Goal: Find specific page/section: Find specific page/section

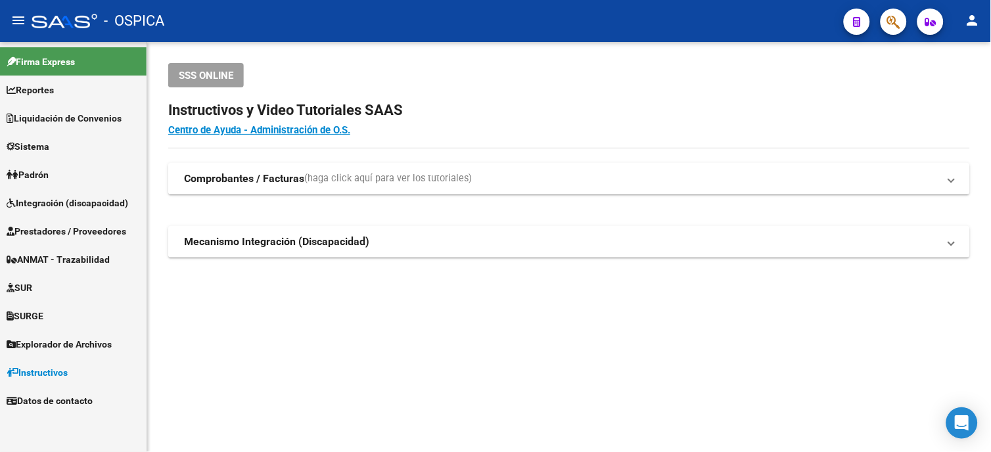
click at [29, 145] on span "Sistema" at bounding box center [28, 146] width 43 height 14
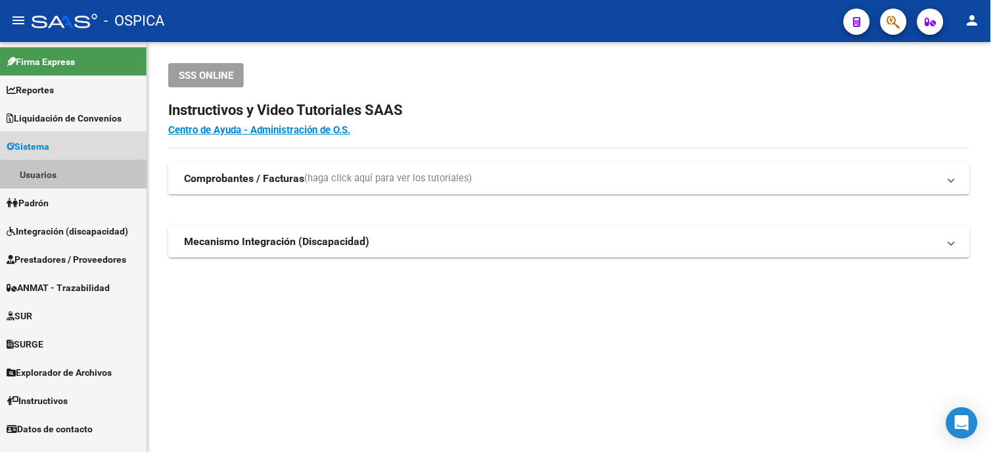
click at [34, 169] on link "Usuarios" at bounding box center [73, 174] width 147 height 28
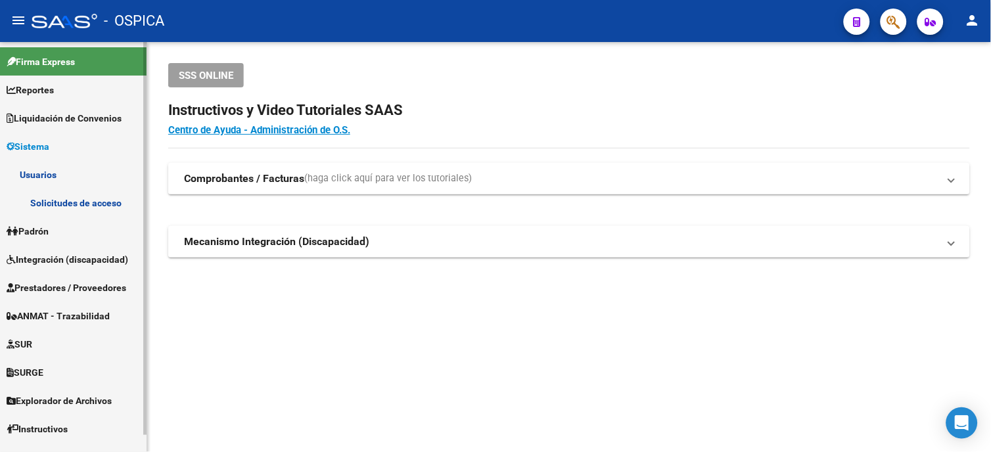
click at [24, 170] on link "Usuarios" at bounding box center [73, 174] width 147 height 28
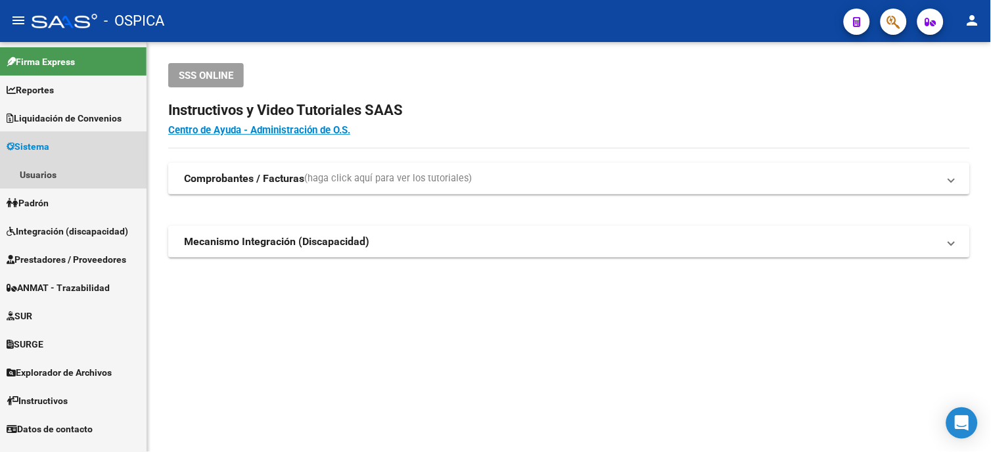
click at [27, 147] on span "Sistema" at bounding box center [28, 146] width 43 height 14
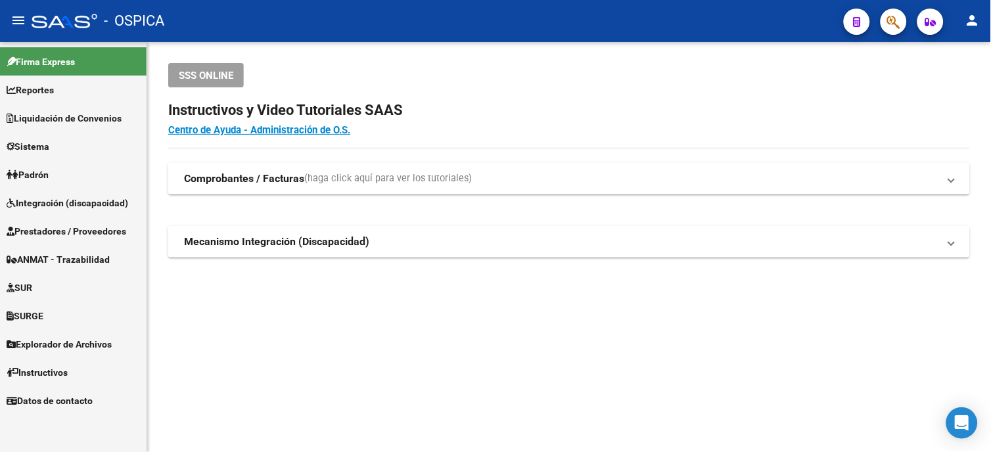
drag, startPoint x: 39, startPoint y: 149, endPoint x: 39, endPoint y: 160, distance: 11.2
click at [39, 150] on span "Sistema" at bounding box center [28, 146] width 43 height 14
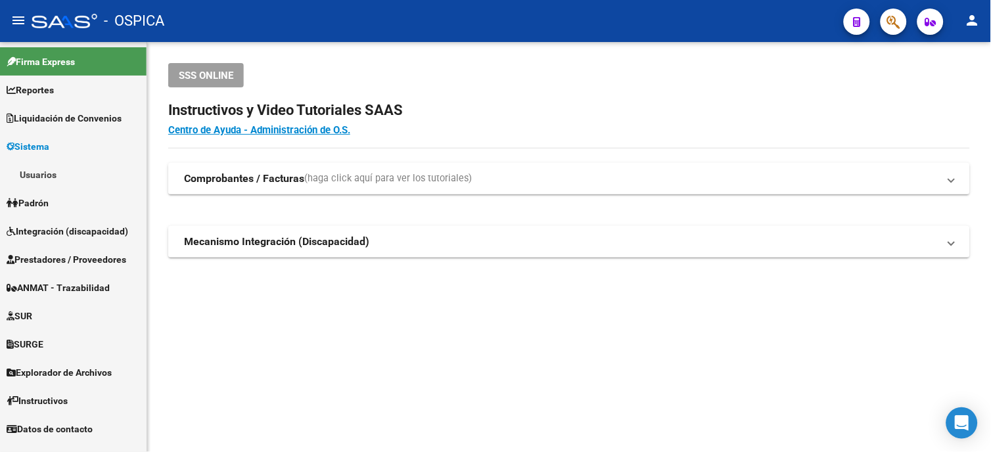
click at [37, 172] on link "Usuarios" at bounding box center [73, 174] width 147 height 28
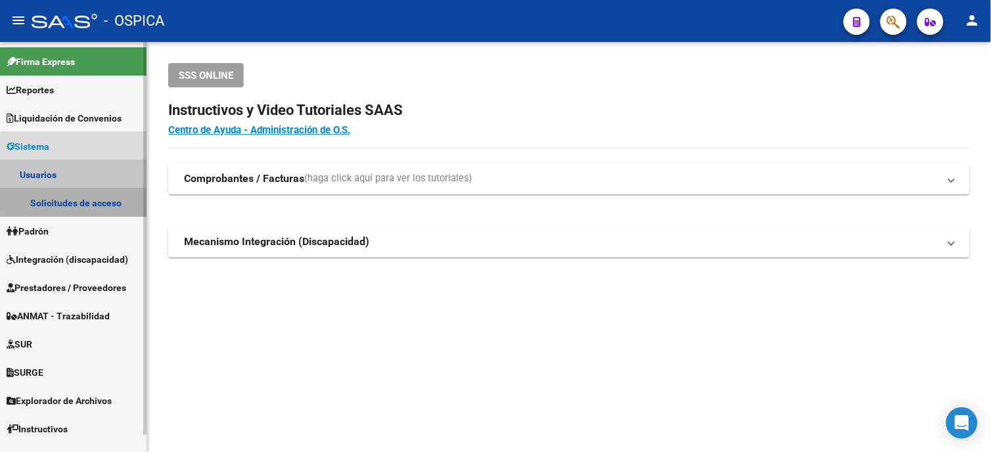
click at [101, 197] on link "Solicitudes de acceso" at bounding box center [73, 203] width 147 height 28
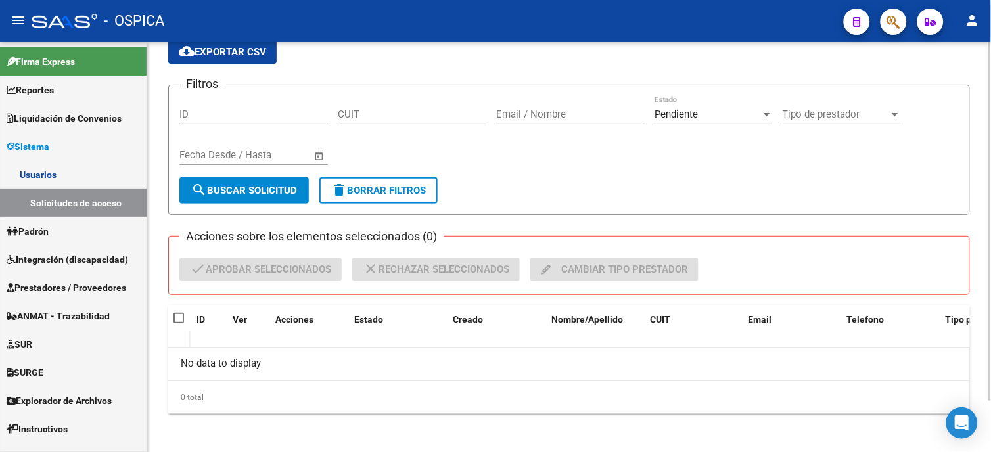
scroll to position [59, 0]
